Goal: Task Accomplishment & Management: Manage account settings

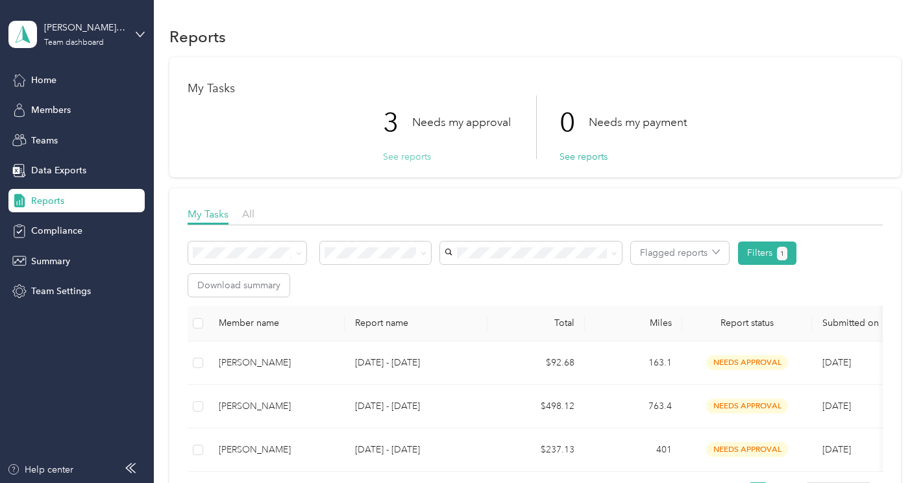
click at [401, 157] on button "See reports" at bounding box center [407, 157] width 48 height 14
click at [192, 322] on th at bounding box center [198, 324] width 21 height 36
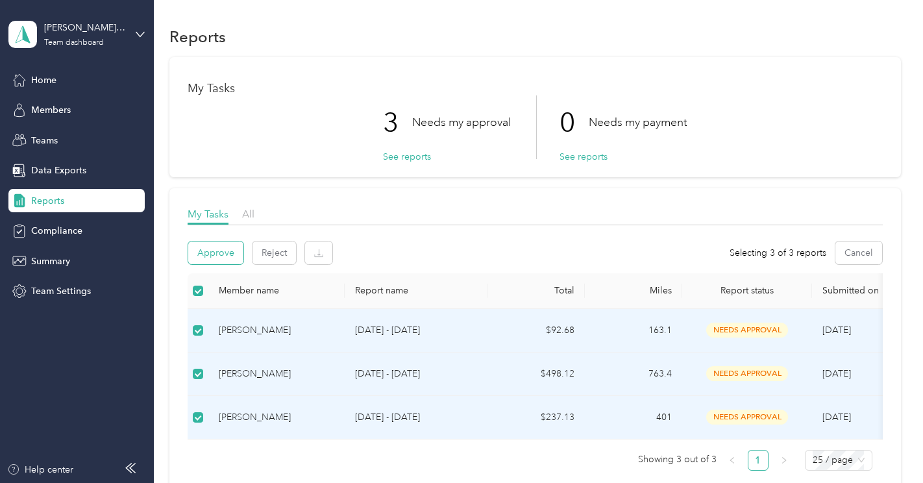
click at [224, 253] on button "Approve" at bounding box center [215, 252] width 55 height 23
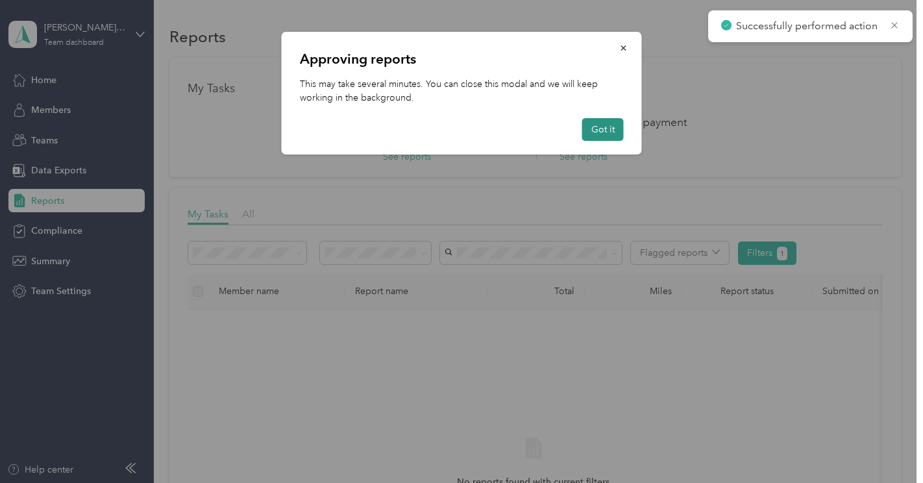
click at [600, 125] on button "Got it" at bounding box center [603, 129] width 42 height 23
